Goal: Information Seeking & Learning: Learn about a topic

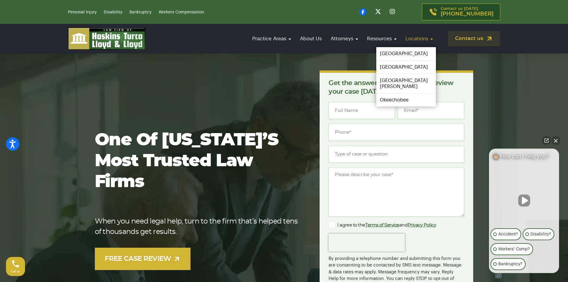
click at [425, 37] on link "Locations" at bounding box center [419, 38] width 33 height 17
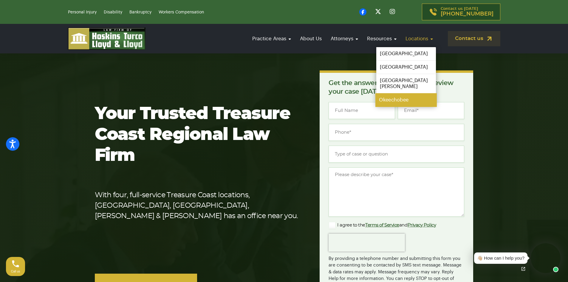
click at [388, 93] on link "Okeechobee" at bounding box center [406, 99] width 61 height 13
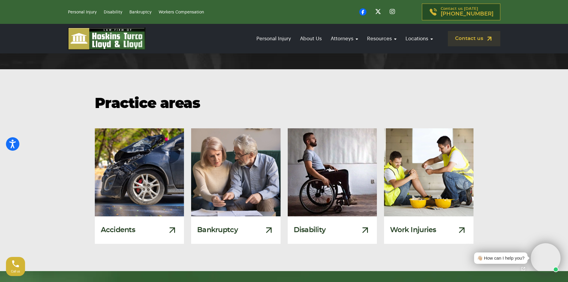
scroll to position [3371, 0]
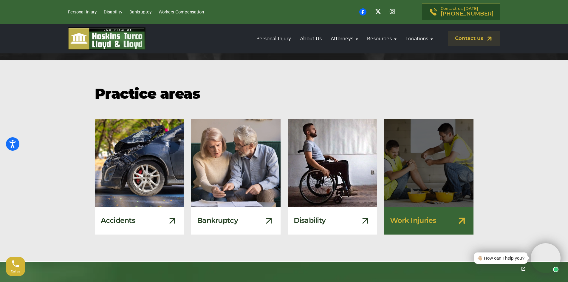
click at [431, 207] on div "Work Injuries" at bounding box center [428, 220] width 89 height 27
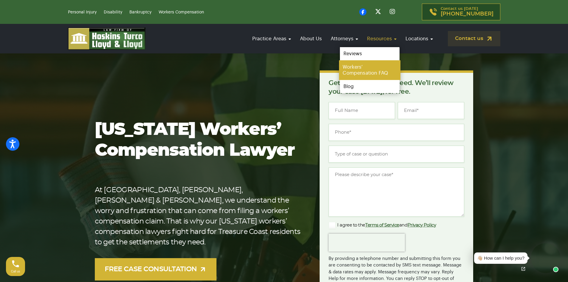
click at [367, 65] on link "Workers’ Compensation FAQ" at bounding box center [369, 70] width 61 height 20
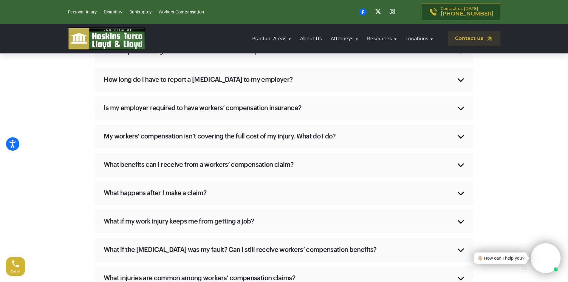
scroll to position [477, 0]
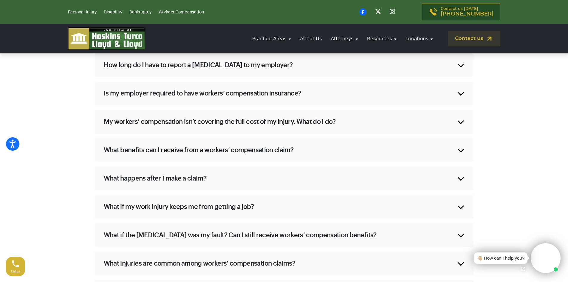
click at [179, 94] on h2 "Is my employer required to have workers’ compensation insurance?" at bounding box center [203, 93] width 198 height 9
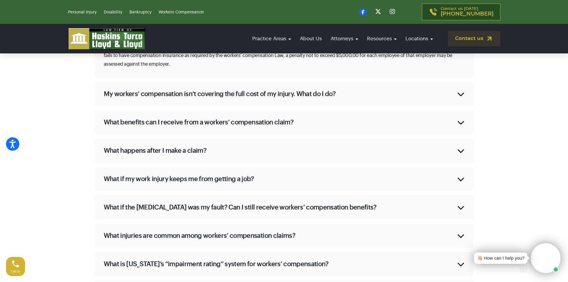
scroll to position [532, 0]
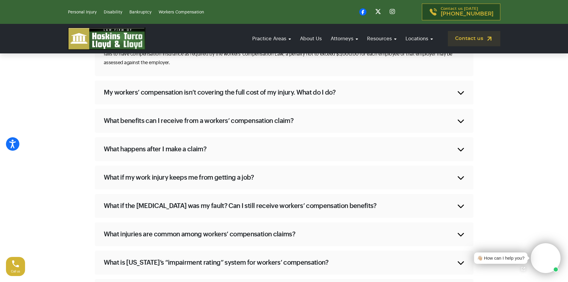
click at [142, 116] on h2 "What benefits can I receive from a workers’ compensation claim?" at bounding box center [199, 120] width 190 height 9
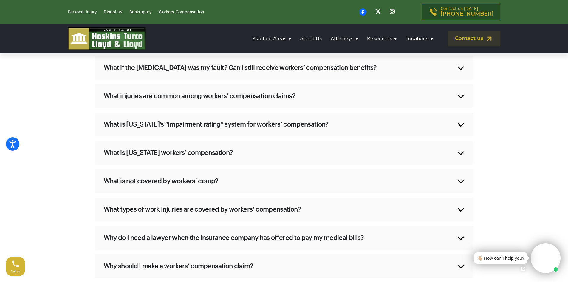
scroll to position [681, 0]
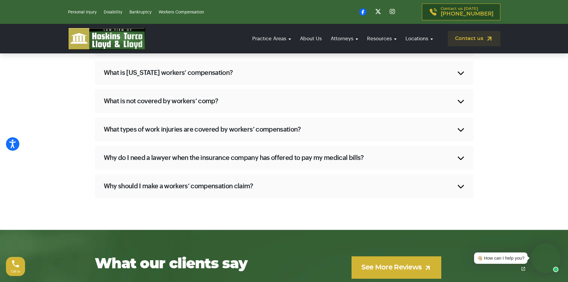
click at [169, 104] on h2 "What is not covered by workers’ comp?" at bounding box center [161, 101] width 115 height 9
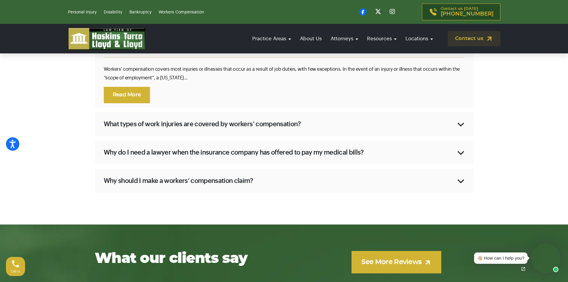
scroll to position [750, 0]
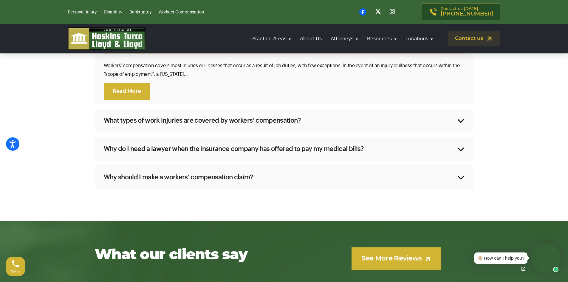
click at [216, 182] on h2 "Why should I make a workers’ compensation claim?" at bounding box center [178, 177] width 149 height 9
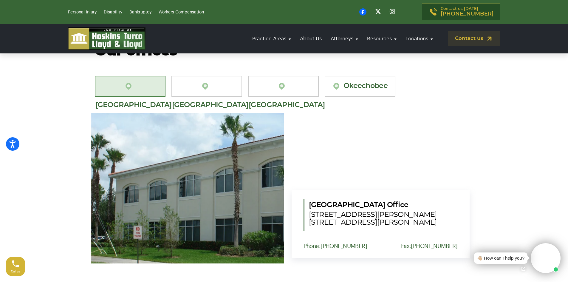
scroll to position [1168, 0]
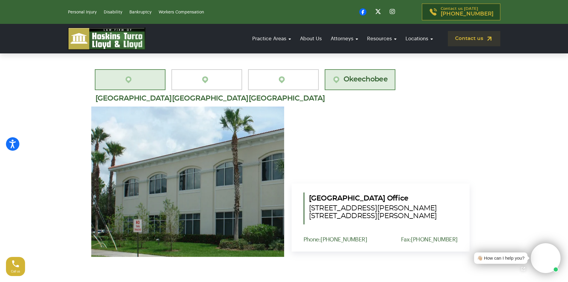
click at [334, 87] on link "Okeechobee" at bounding box center [360, 79] width 71 height 21
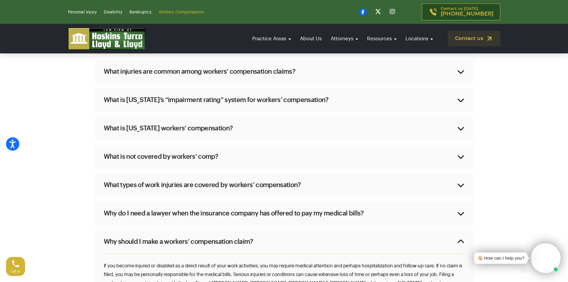
scroll to position [620, 0]
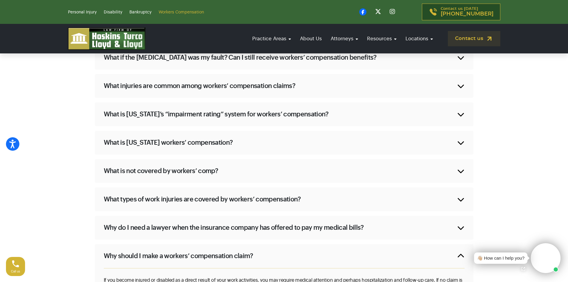
click at [172, 14] on link "Workers Compensation" at bounding box center [181, 12] width 45 height 4
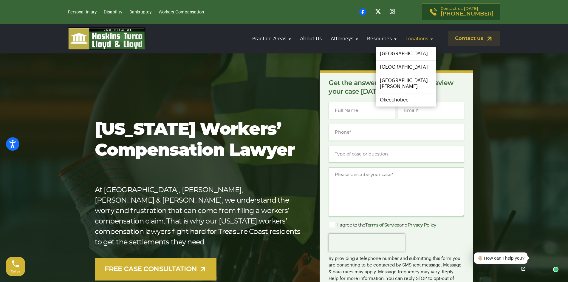
click at [430, 39] on link "Locations" at bounding box center [419, 38] width 33 height 17
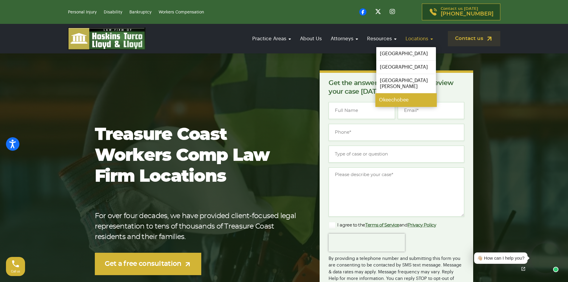
click at [392, 93] on link "Okeechobee" at bounding box center [406, 99] width 61 height 13
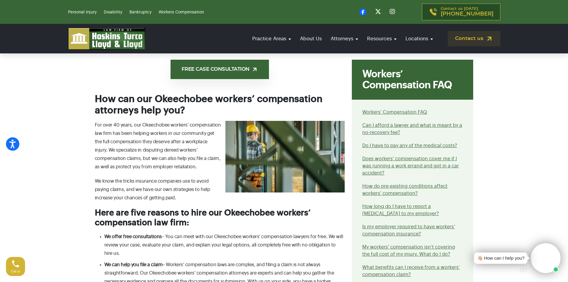
scroll to position [447, 0]
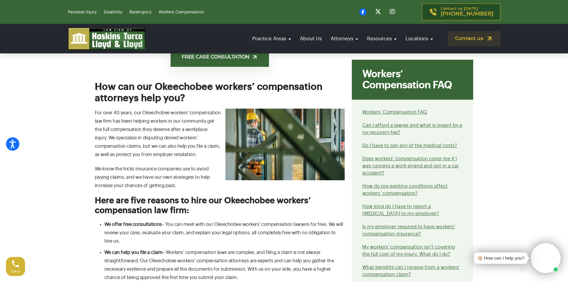
click at [545, 254] on video at bounding box center [546, 258] width 30 height 30
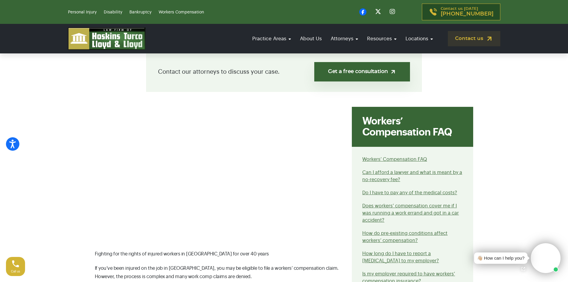
scroll to position [119, 0]
